Goal: Task Accomplishment & Management: Use online tool/utility

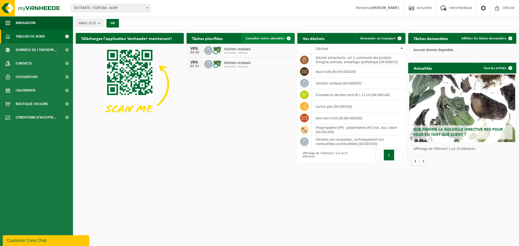
click at [264, 38] on span "Consulter votre calendrier" at bounding box center [265, 39] width 39 height 4
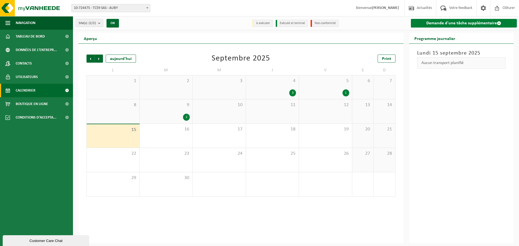
click at [436, 25] on link "Demande d'une tâche supplémentaire" at bounding box center [464, 23] width 106 height 9
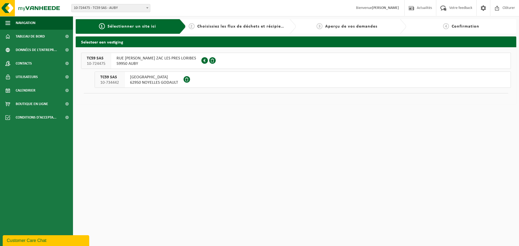
click at [186, 59] on span "RUE [PERSON_NAME] ZAC LES PRES LORIBES" at bounding box center [155, 58] width 79 height 5
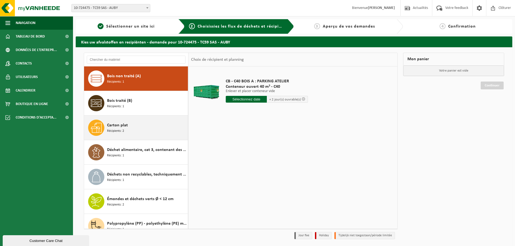
click at [135, 128] on div "Carton plat Récipients: 2" at bounding box center [146, 128] width 79 height 16
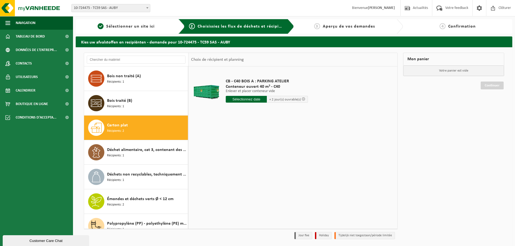
scroll to position [9, 0]
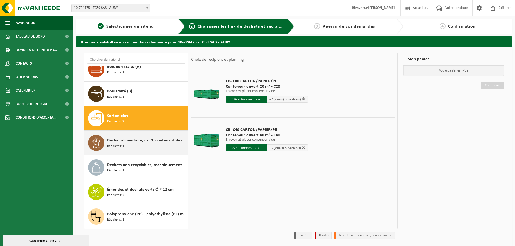
click at [139, 141] on span "Déchet alimentaire, cat 3, contenant des produits d'origine animale, emballage …" at bounding box center [146, 140] width 79 height 6
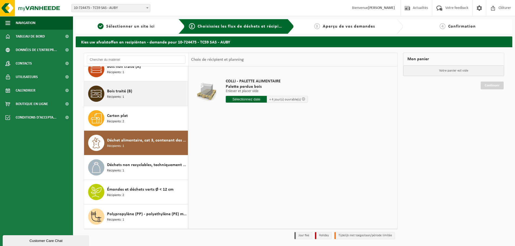
scroll to position [0, 0]
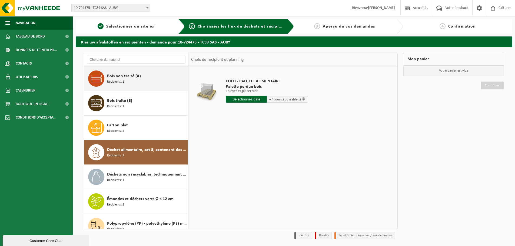
click at [134, 75] on span "Bois non traité (A)" at bounding box center [124, 76] width 34 height 6
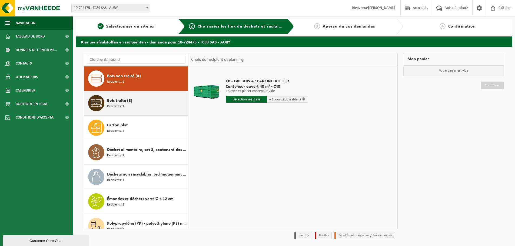
click at [119, 100] on span "Bois traité (B)" at bounding box center [119, 101] width 25 height 6
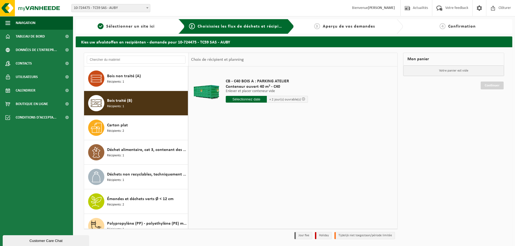
scroll to position [9, 0]
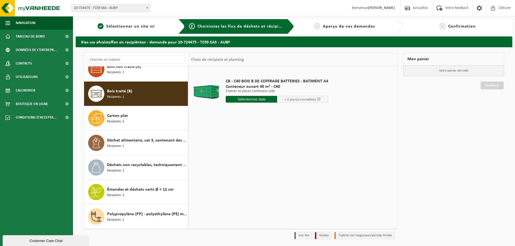
click at [260, 98] on input "text" at bounding box center [251, 99] width 51 height 7
click at [240, 147] on div "16" at bounding box center [239, 147] width 9 height 9
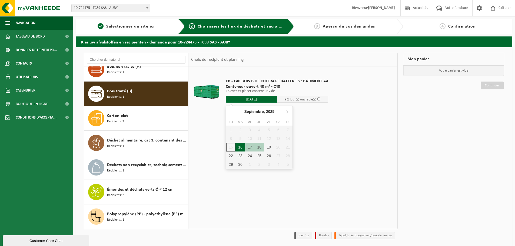
type input "à partir de 2025-09-16"
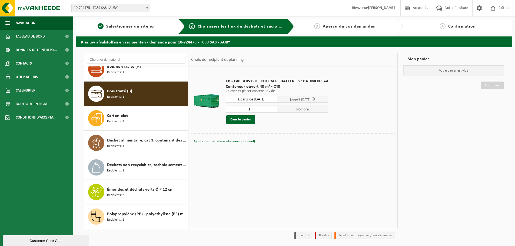
click at [270, 109] on input "1" at bounding box center [251, 109] width 51 height 7
type input "2"
click at [273, 108] on input "2" at bounding box center [251, 109] width 51 height 7
click at [244, 121] on button "Dans le panier" at bounding box center [240, 119] width 29 height 9
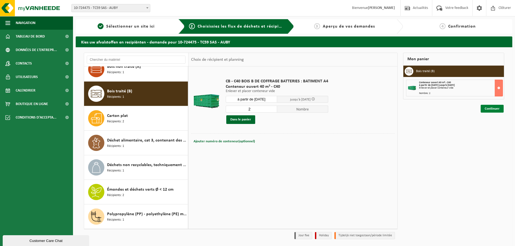
click at [490, 107] on link "Continuer" at bounding box center [491, 109] width 23 height 8
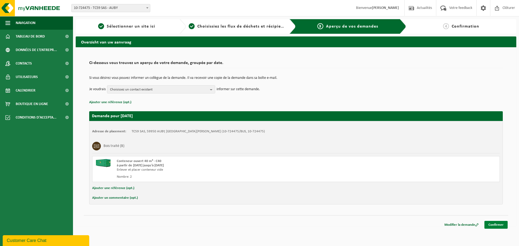
click at [501, 226] on link "Confirmer" at bounding box center [495, 225] width 23 height 8
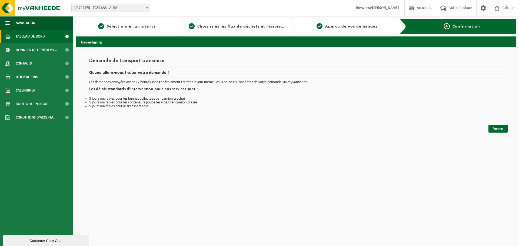
click at [29, 38] on span "Tableau de bord" at bounding box center [30, 37] width 29 height 14
